Goal: Entertainment & Leisure: Consume media (video, audio)

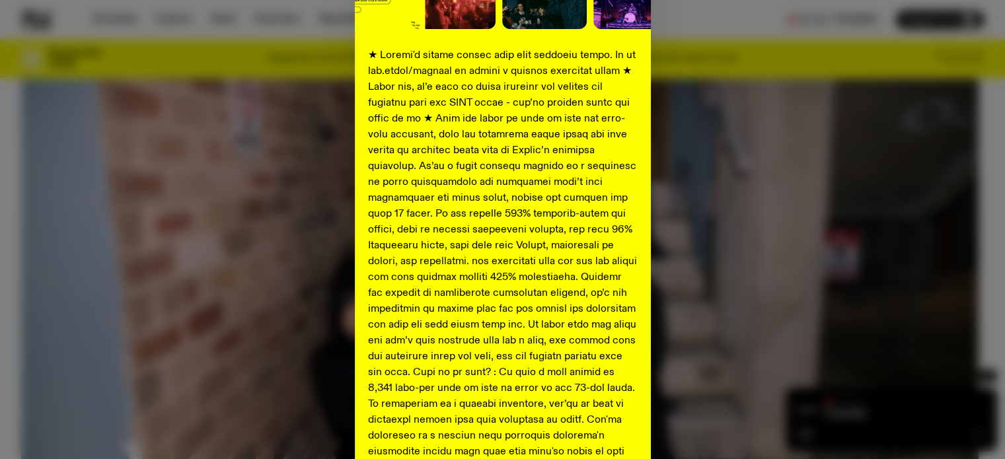
scroll to position [528, 0]
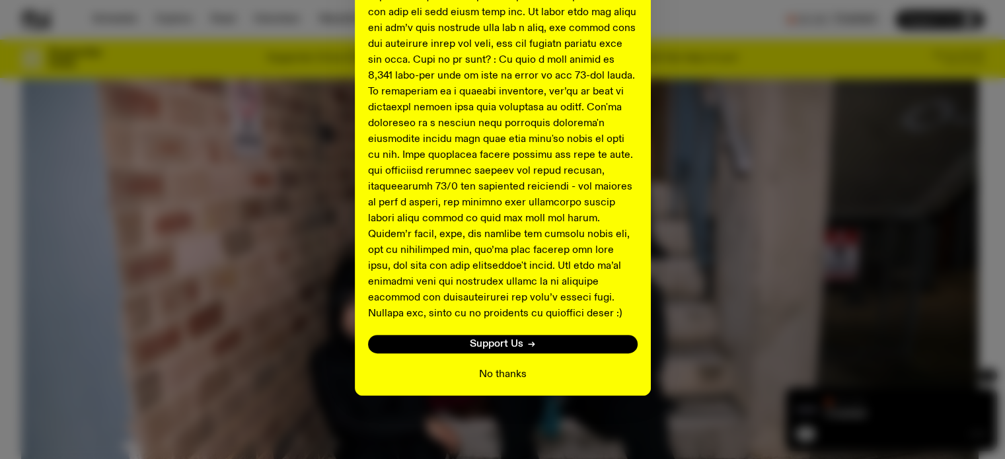
click at [500, 378] on button "No thanks" at bounding box center [503, 375] width 48 height 16
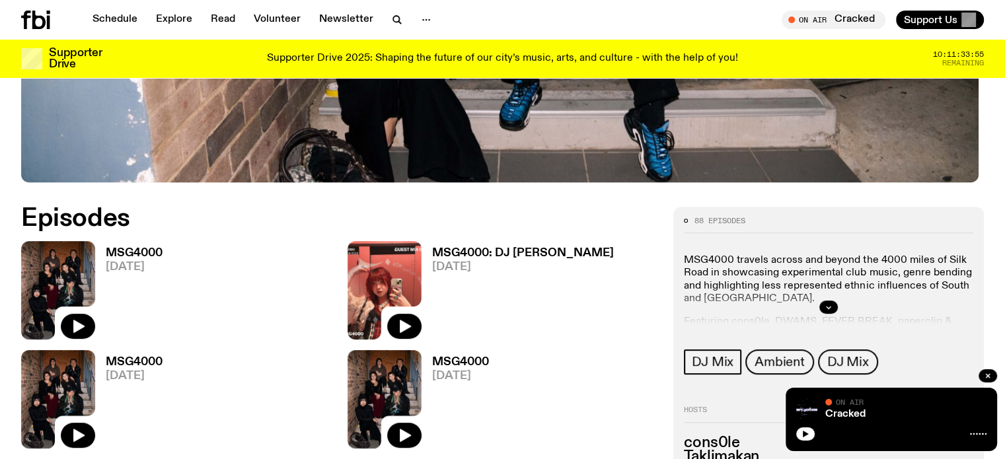
scroll to position [550, 0]
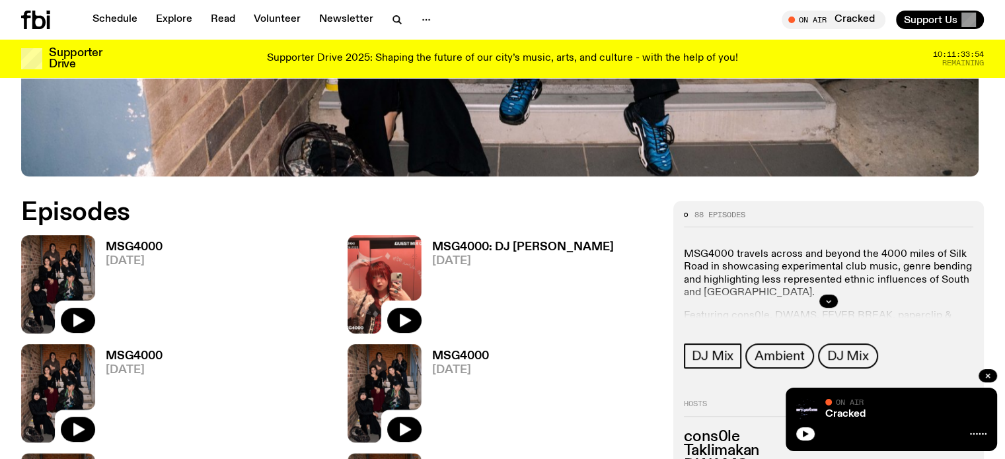
click at [44, 20] on icon at bounding box center [35, 20] width 29 height 19
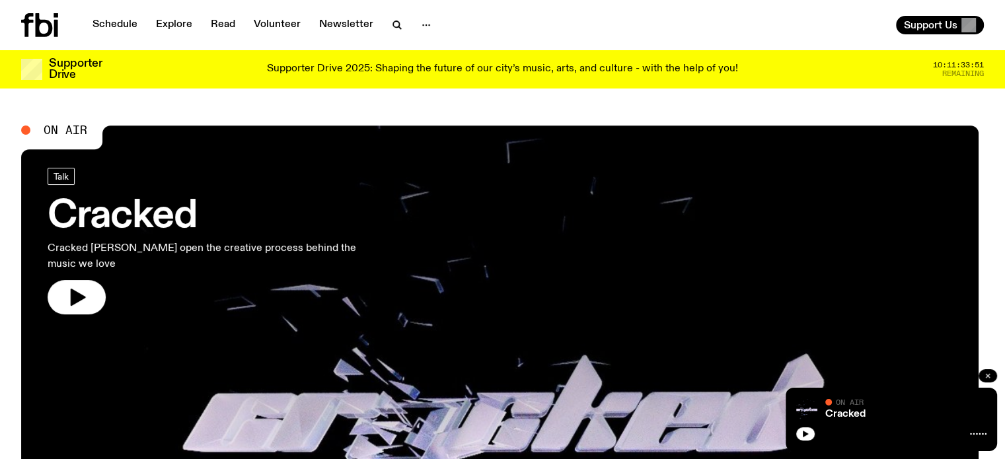
click at [986, 381] on button "button" at bounding box center [988, 376] width 19 height 13
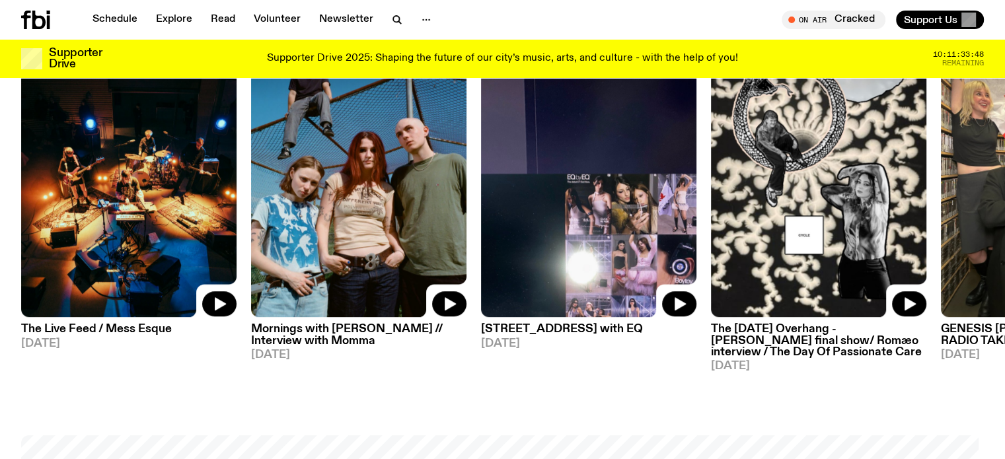
scroll to position [726, 0]
